Goal: Task Accomplishment & Management: Use online tool/utility

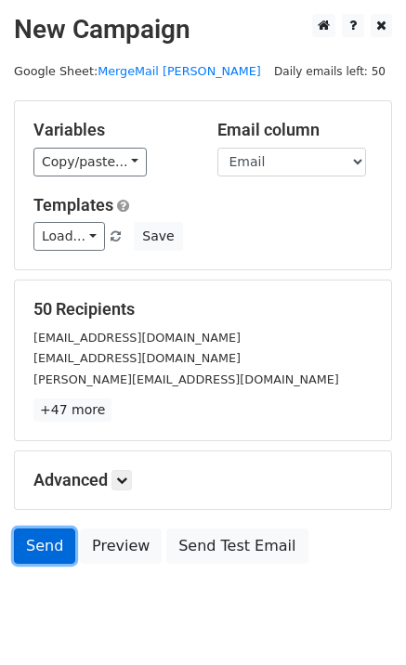
click at [22, 548] on link "Send" at bounding box center [44, 546] width 61 height 35
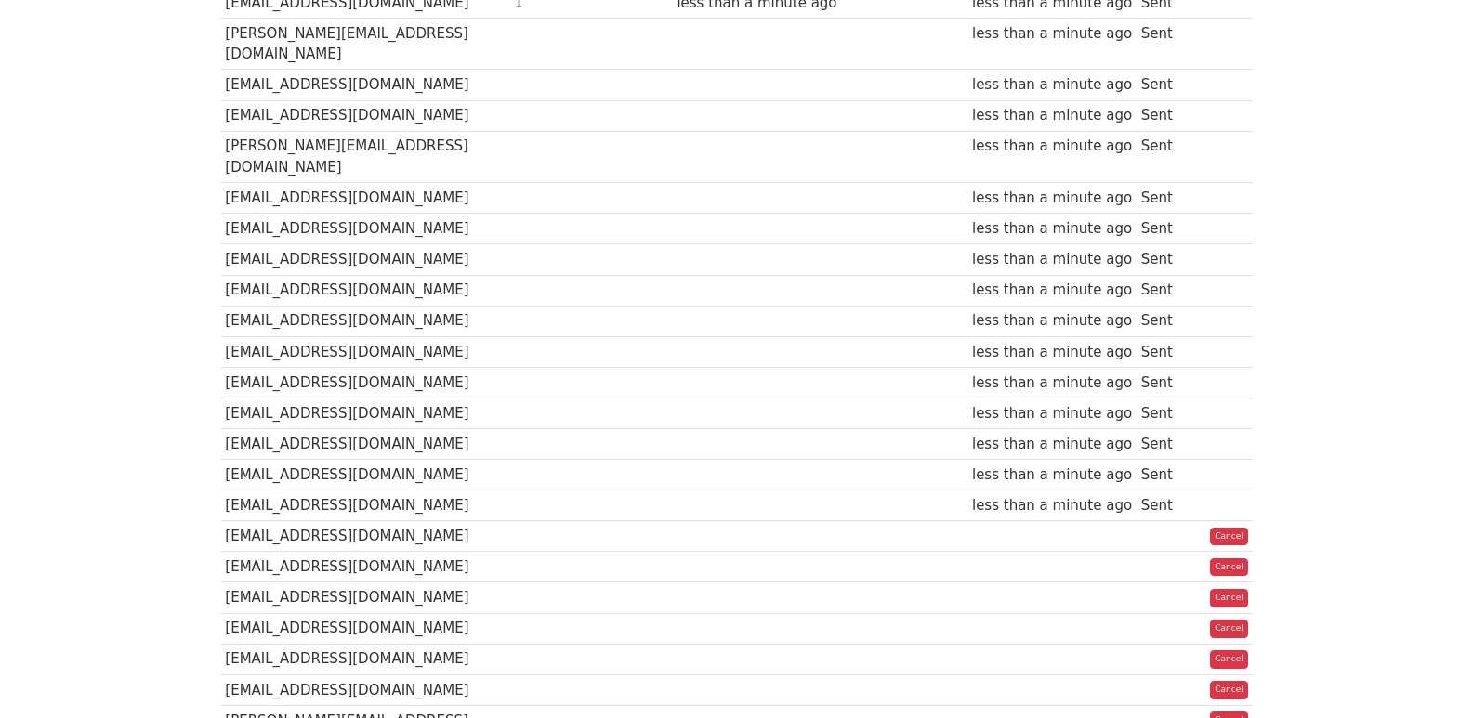
scroll to position [248, 0]
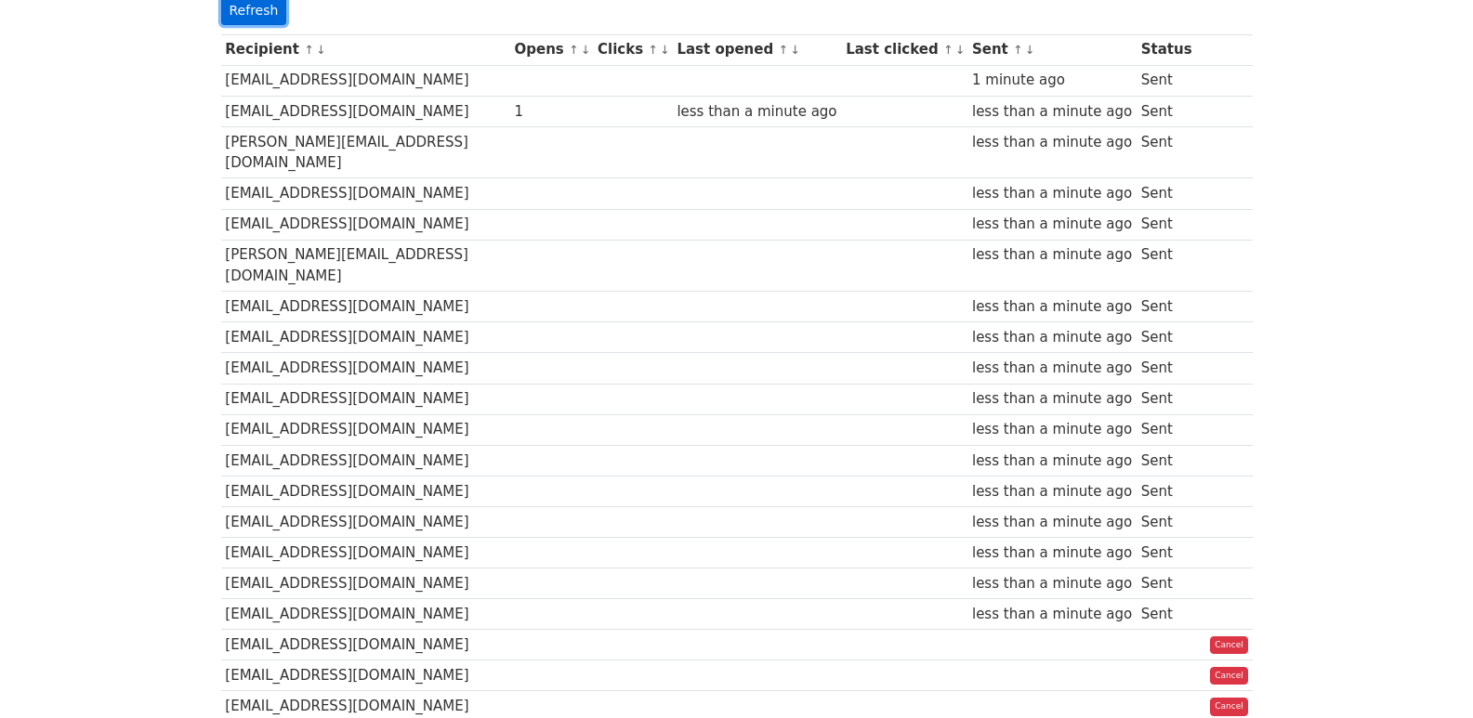
click at [256, 13] on link "Refresh" at bounding box center [254, 10] width 66 height 29
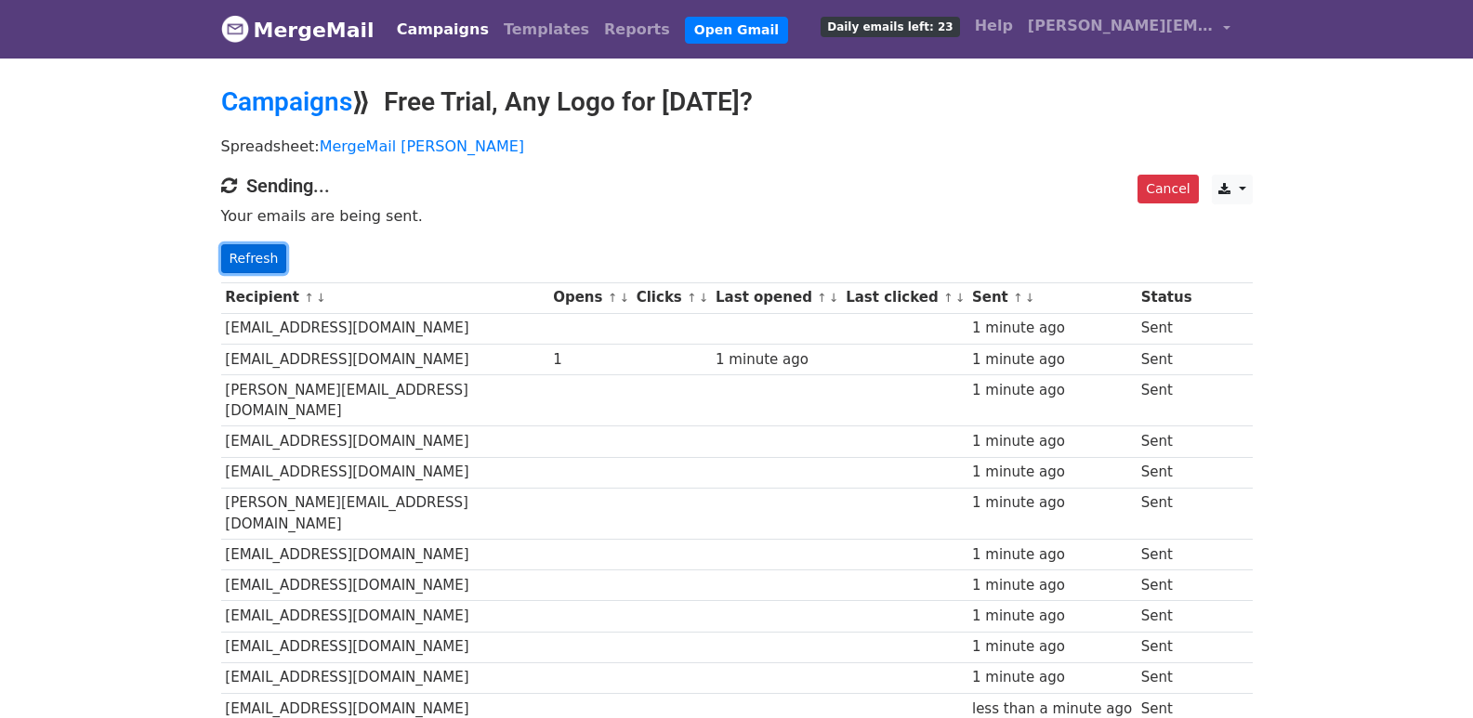
click at [227, 252] on link "Refresh" at bounding box center [254, 258] width 66 height 29
click at [256, 251] on link "Refresh" at bounding box center [254, 258] width 66 height 29
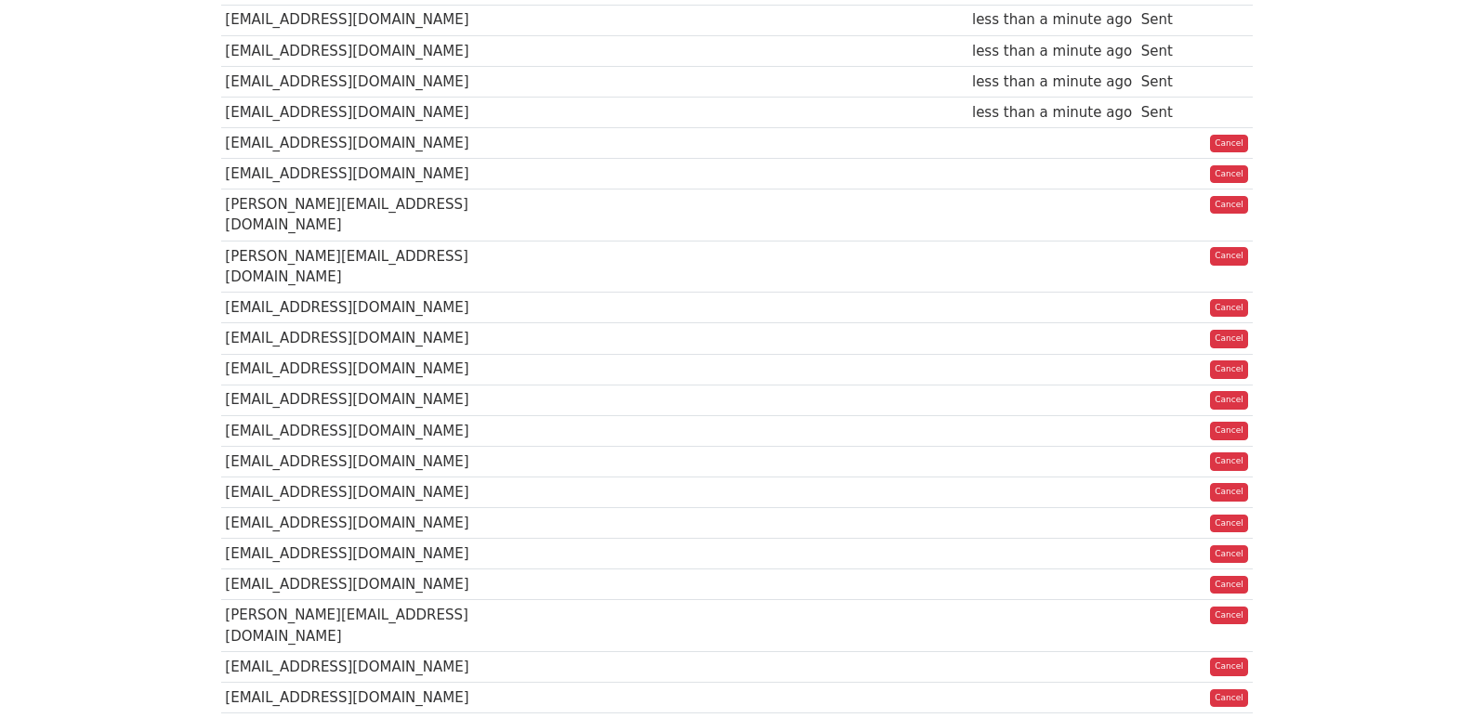
scroll to position [1306, 0]
